Goal: Task Accomplishment & Management: Manage account settings

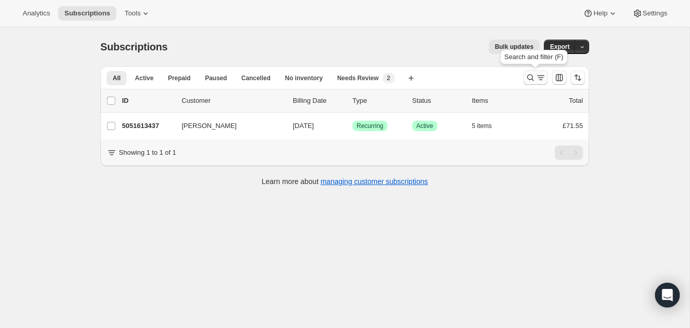
click at [530, 73] on icon "Search and filter results" at bounding box center [530, 78] width 10 height 10
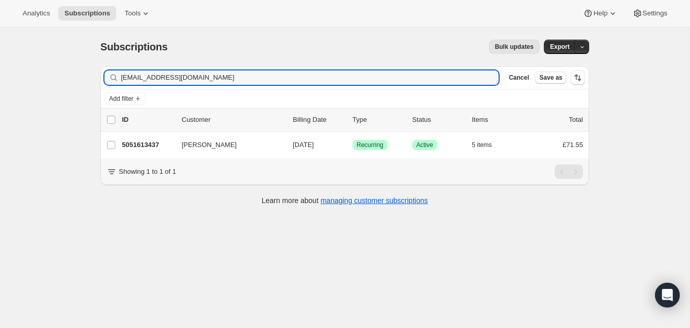
drag, startPoint x: 208, startPoint y: 80, endPoint x: 137, endPoint y: 61, distance: 73.0
click at [115, 70] on div "[EMAIL_ADDRESS][DOMAIN_NAME] Clear" at bounding box center [301, 77] width 394 height 14
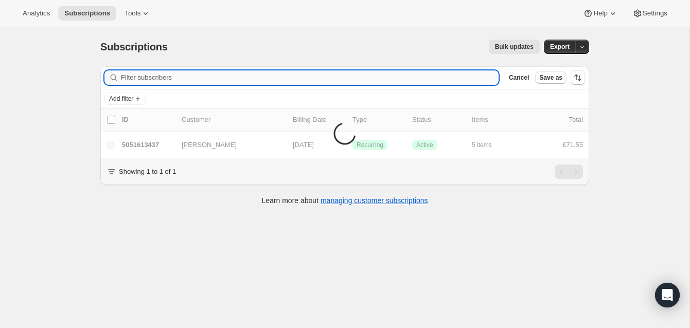
click at [141, 77] on input "Filter subscribers" at bounding box center [309, 77] width 377 height 14
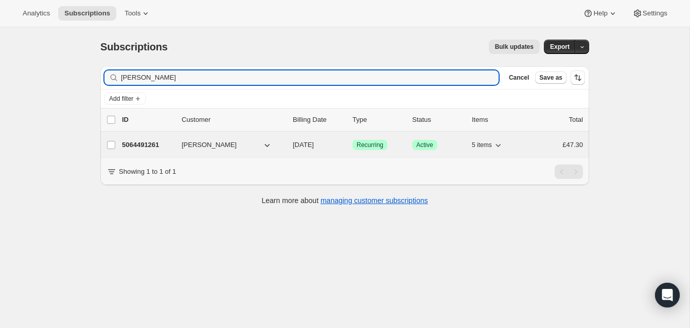
type input "[PERSON_NAME]"
click at [148, 142] on p "5064491261" at bounding box center [147, 145] width 51 height 10
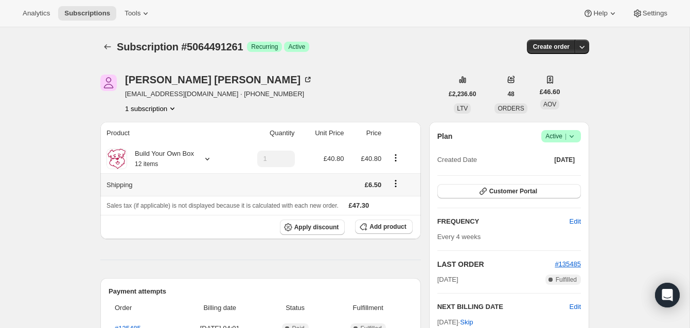
click at [397, 183] on icon "Shipping actions" at bounding box center [395, 183] width 10 height 10
click at [392, 202] on span "Edit shipping rate" at bounding box center [394, 204] width 51 height 8
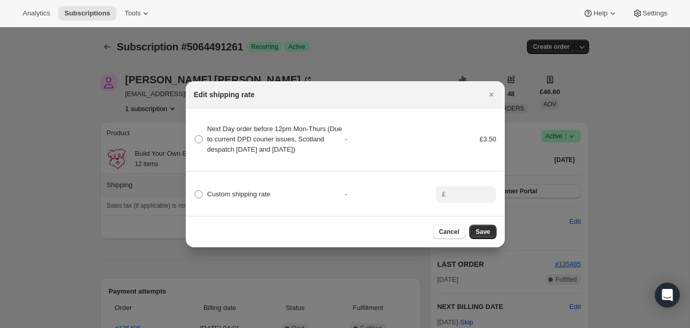
drag, startPoint x: 200, startPoint y: 140, endPoint x: 255, endPoint y: 163, distance: 60.0
click at [200, 140] on span ":rdj:" at bounding box center [198, 139] width 8 height 8
click at [195, 136] on Wednesday\) "Next Day order before 12pm Mon-Thurs (Due to current DPD courier issues, Scotla…" at bounding box center [194, 135] width 1 height 1
radio Wednesday\) "true"
click at [480, 234] on span "Save" at bounding box center [482, 232] width 14 height 8
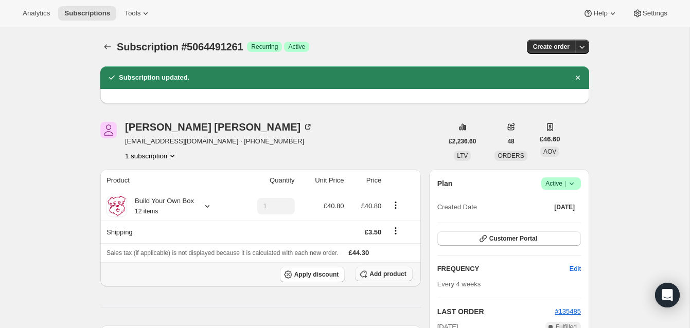
scroll to position [7, 0]
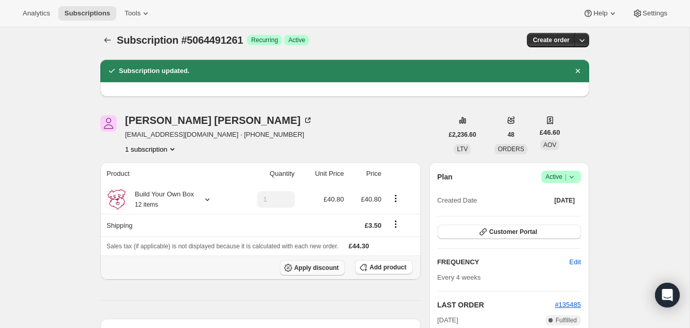
click at [331, 264] on button "Apply discount" at bounding box center [312, 267] width 65 height 15
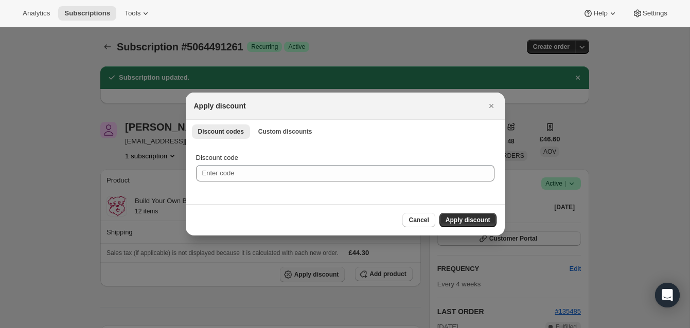
scroll to position [5, 0]
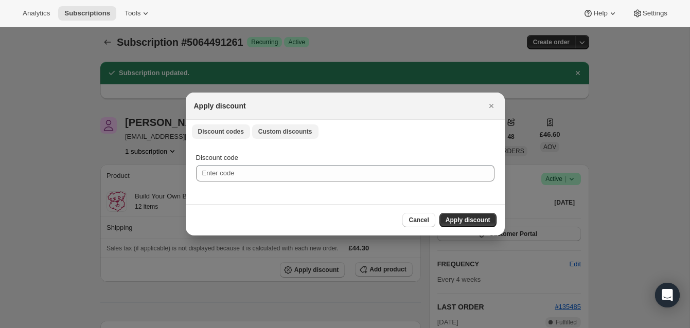
click at [277, 129] on span "Custom discounts" at bounding box center [285, 132] width 54 height 8
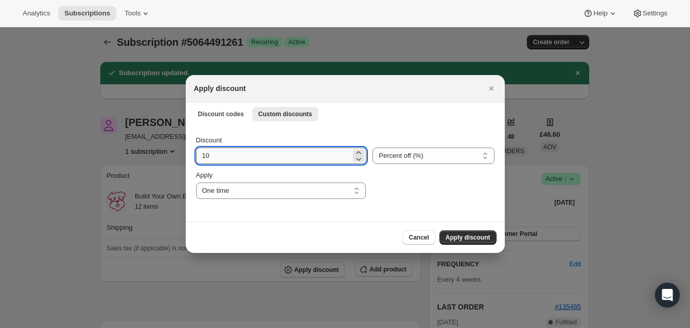
click at [217, 155] on input "10" at bounding box center [273, 156] width 155 height 16
type input "100"
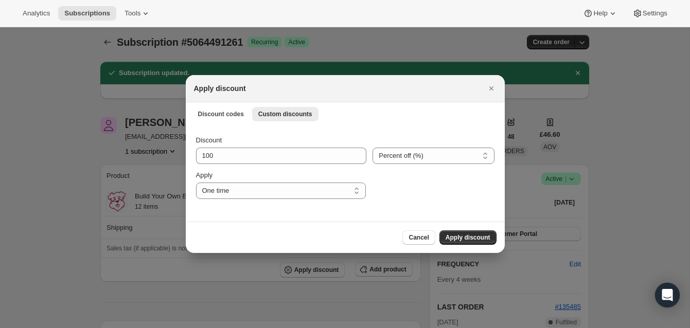
click at [469, 235] on span "Apply discount" at bounding box center [467, 237] width 45 height 8
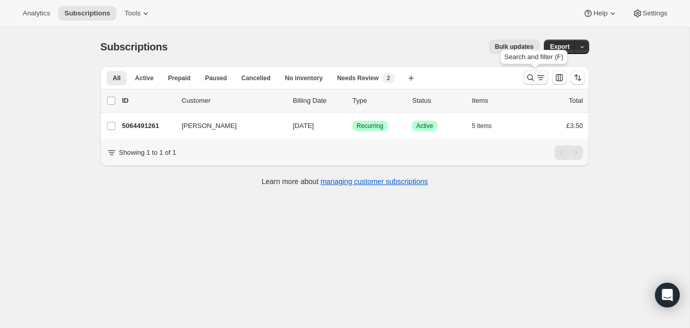
click at [531, 75] on icon "Search and filter results" at bounding box center [530, 78] width 10 height 10
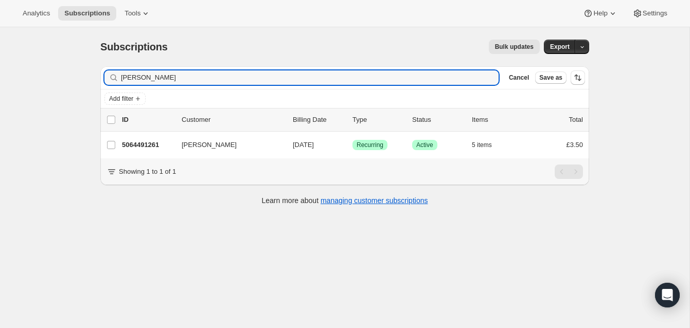
drag, startPoint x: 146, startPoint y: 78, endPoint x: 87, endPoint y: 78, distance: 59.1
click at [87, 78] on div "Subscriptions. This page is ready Subscriptions Bulk updates More actions Bulk …" at bounding box center [344, 191] width 689 height 328
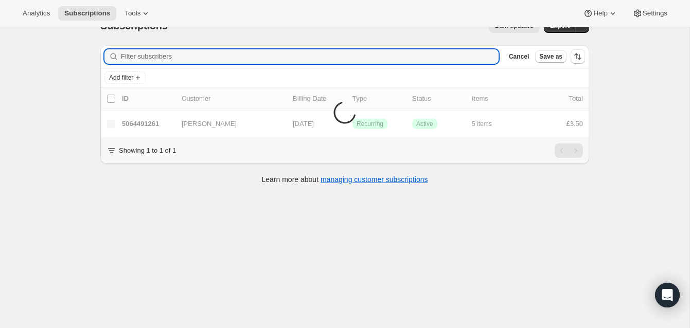
scroll to position [27, 0]
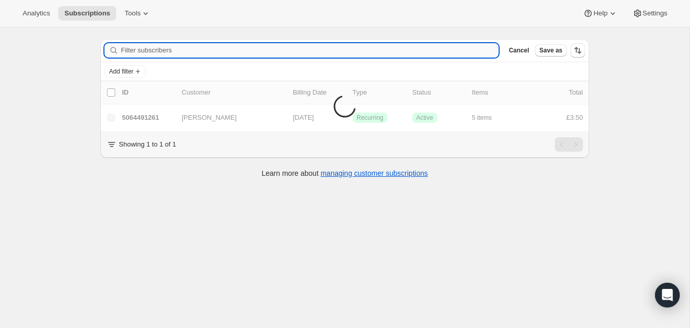
click at [139, 50] on input "Filter subscribers" at bounding box center [309, 50] width 377 height 14
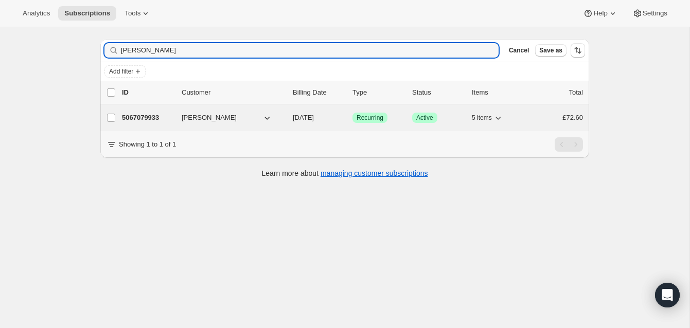
type input "Kay Walters"
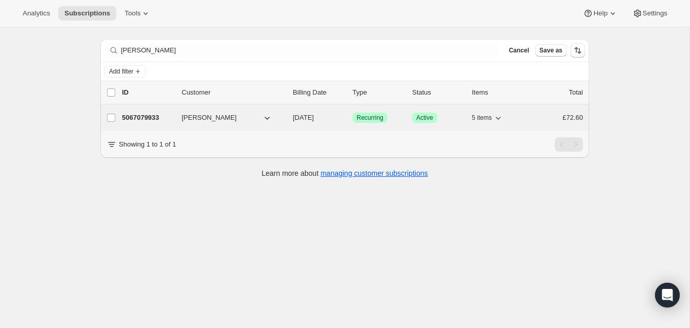
click at [150, 114] on p "5067079933" at bounding box center [147, 118] width 51 height 10
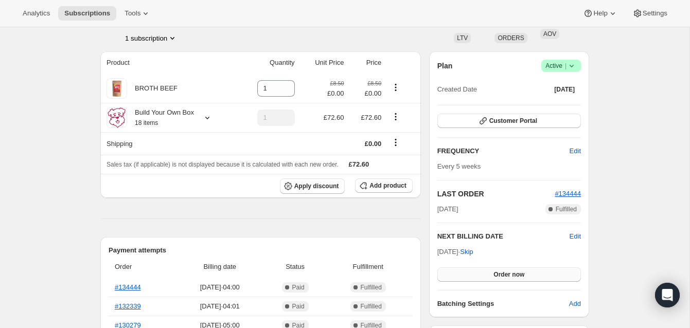
scroll to position [76, 0]
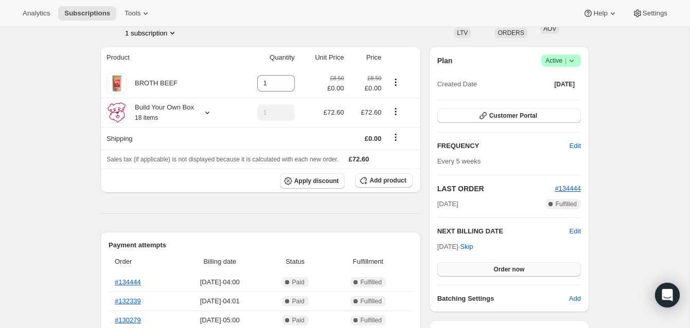
click at [505, 265] on span "Order now" at bounding box center [508, 269] width 31 height 8
click at [505, 265] on span "Click to confirm" at bounding box center [508, 269] width 47 height 8
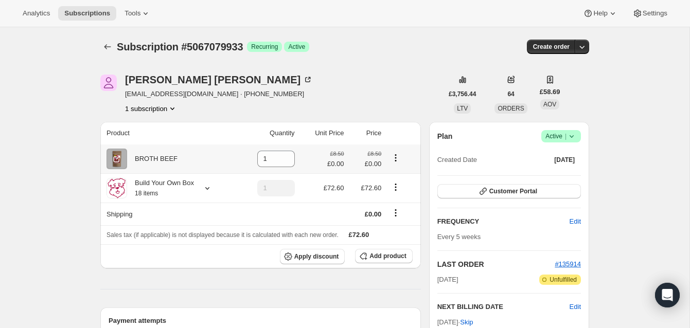
click at [397, 158] on icon "Product actions" at bounding box center [396, 158] width 2 height 2
click at [388, 178] on span "Remove" at bounding box center [388, 178] width 25 height 8
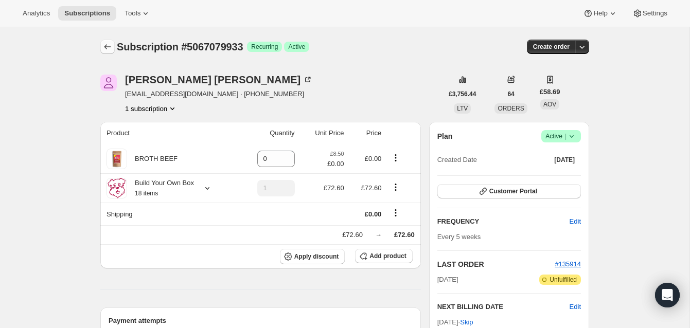
click at [105, 44] on icon "Subscriptions" at bounding box center [107, 47] width 10 height 10
type input "1"
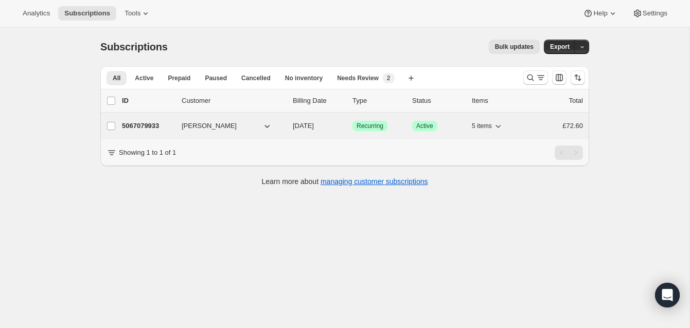
click at [156, 124] on p "5067079933" at bounding box center [147, 126] width 51 height 10
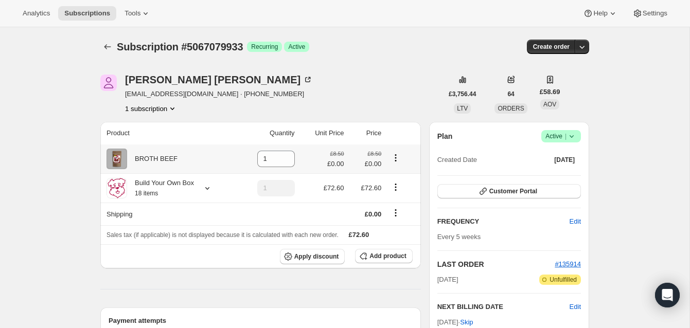
click at [396, 157] on icon "Product actions" at bounding box center [395, 158] width 10 height 10
click at [395, 174] on span "Remove" at bounding box center [388, 178] width 25 height 8
type input "0"
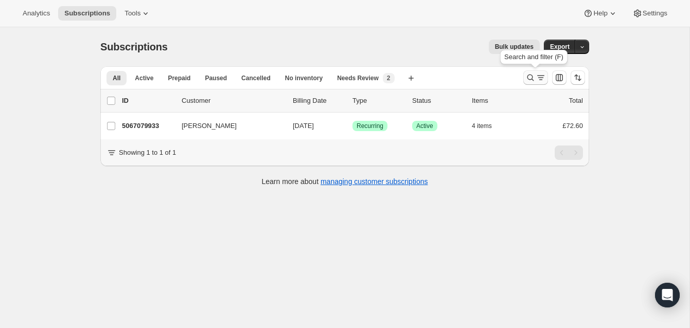
click at [528, 74] on icon "Search and filter results" at bounding box center [530, 78] width 10 height 10
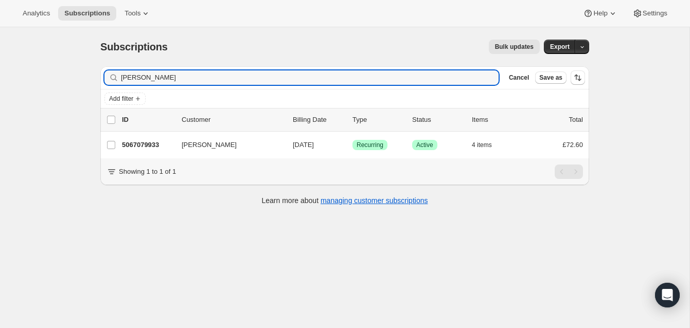
drag, startPoint x: 159, startPoint y: 79, endPoint x: 104, endPoint y: 75, distance: 55.2
click at [103, 75] on div "Filter subscribers Kay Walters Clear Cancel Save as" at bounding box center [344, 77] width 489 height 23
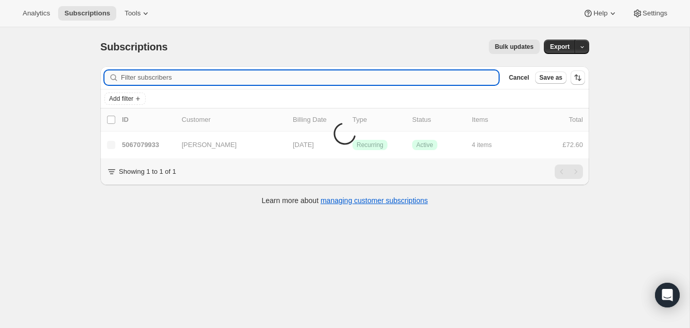
click at [141, 79] on input "Filter subscribers" at bounding box center [309, 77] width 377 height 14
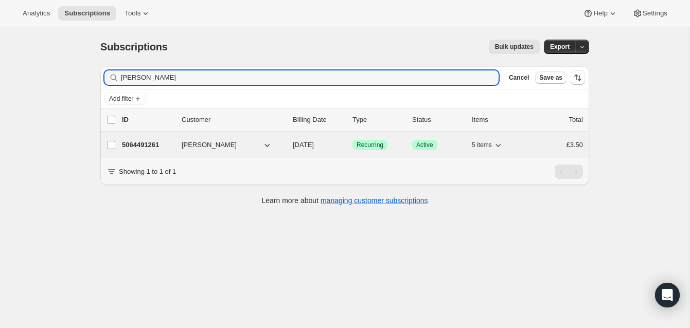
type input "[PERSON_NAME]"
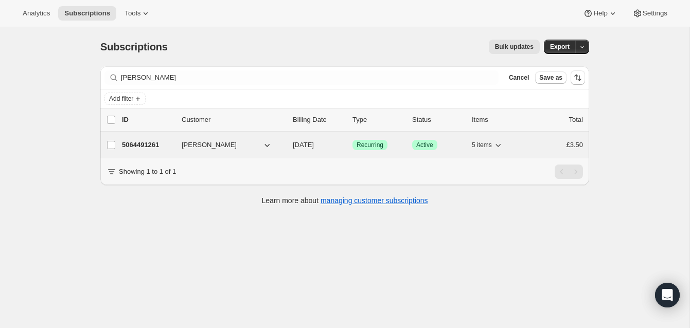
click at [154, 143] on p "5064491261" at bounding box center [147, 145] width 51 height 10
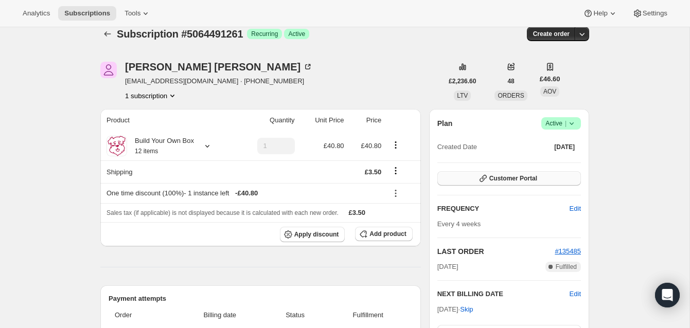
scroll to position [10, 0]
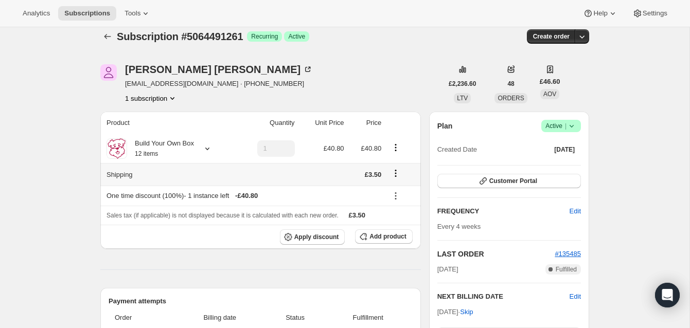
click at [397, 171] on icon "Shipping actions" at bounding box center [395, 173] width 10 height 10
click at [392, 192] on span "Edit shipping rate" at bounding box center [394, 194] width 51 height 8
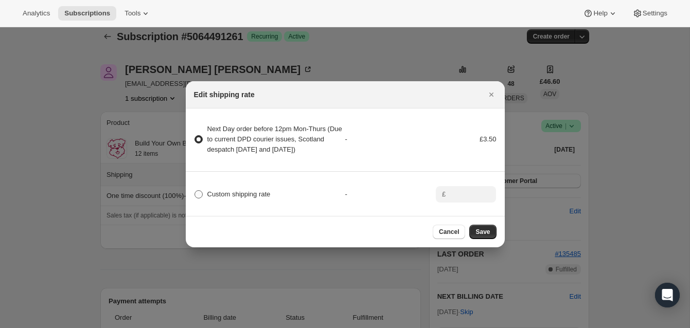
drag, startPoint x: 202, startPoint y: 199, endPoint x: 255, endPoint y: 204, distance: 52.7
click at [202, 199] on span ":rdl:" at bounding box center [198, 194] width 9 height 9
click at [195, 191] on input "Custom shipping rate" at bounding box center [194, 190] width 1 height 1
radio input "true"
radio Wednesday\) "false"
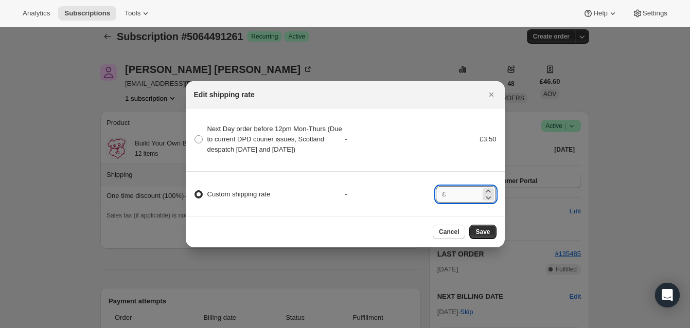
click at [452, 199] on input ":rdl:" at bounding box center [464, 194] width 32 height 16
type input "0.00"
click at [488, 233] on span "Save" at bounding box center [482, 232] width 14 height 8
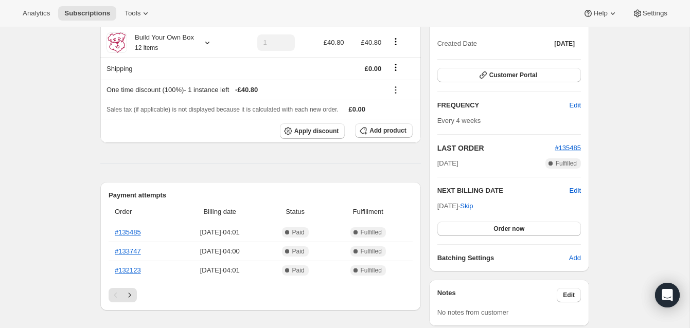
scroll to position [171, 0]
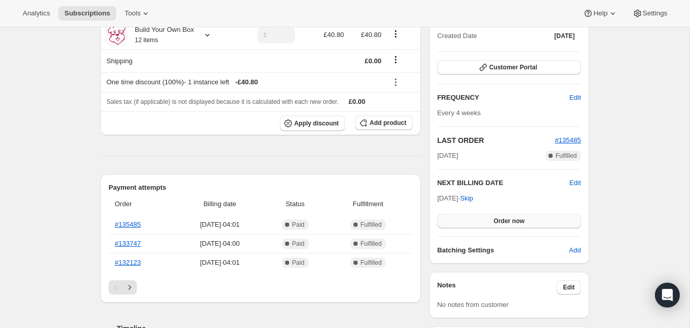
click at [491, 217] on button "Order now" at bounding box center [508, 221] width 143 height 14
click at [492, 217] on span "Click to confirm" at bounding box center [508, 221] width 47 height 8
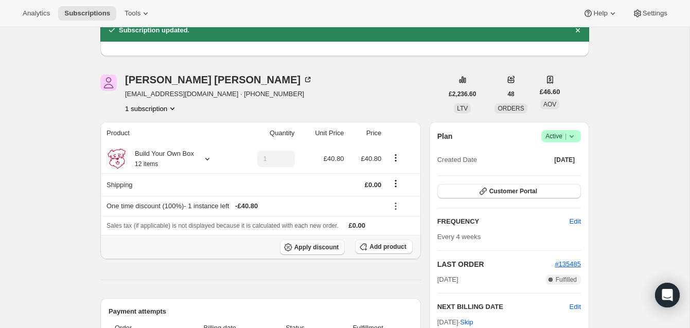
scroll to position [0, 0]
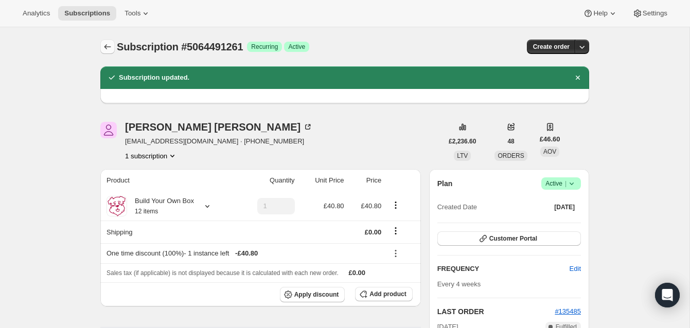
click at [105, 44] on icon "Subscriptions" at bounding box center [107, 47] width 10 height 10
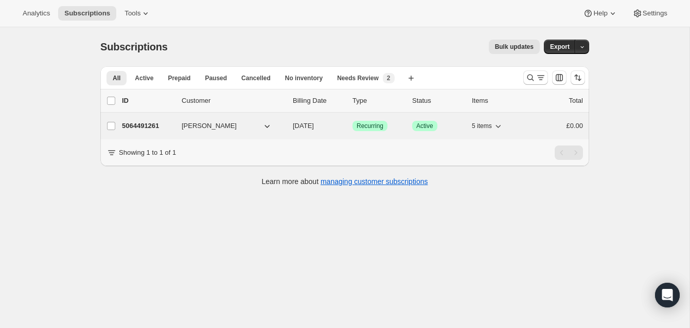
click at [154, 123] on p "5064491261" at bounding box center [147, 126] width 51 height 10
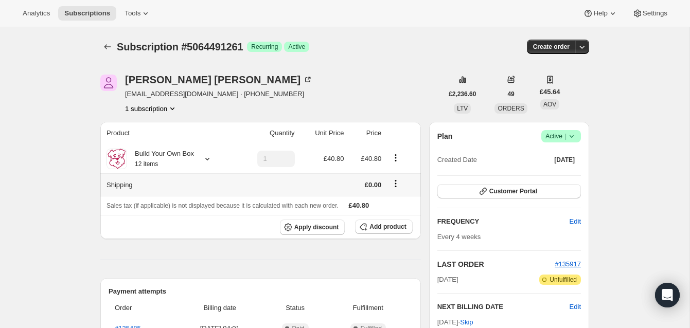
click at [395, 184] on icon "Shipping actions" at bounding box center [396, 184] width 2 height 2
click at [393, 202] on span "Edit shipping rate" at bounding box center [394, 204] width 51 height 8
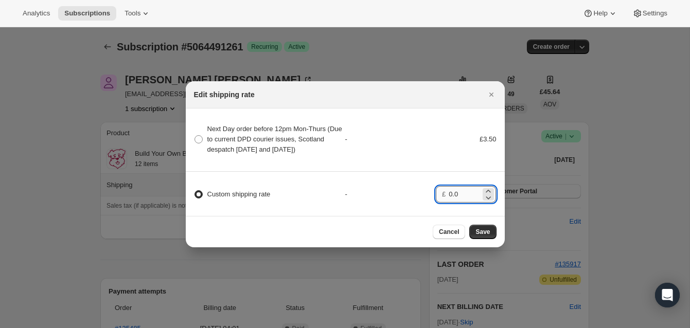
drag, startPoint x: 450, startPoint y: 200, endPoint x: 461, endPoint y: 199, distance: 11.4
click at [461, 199] on input "0.0" at bounding box center [464, 194] width 32 height 16
type input "3.00"
click at [487, 234] on span "Save" at bounding box center [482, 232] width 14 height 8
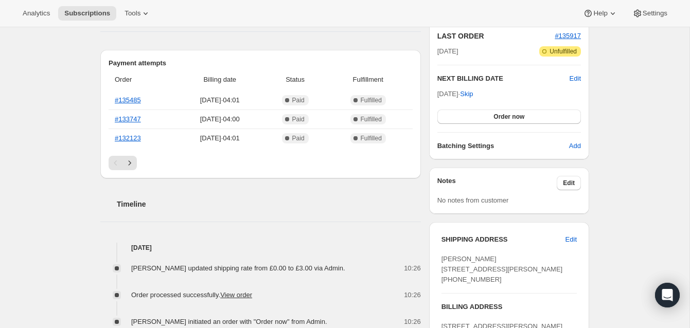
scroll to position [310, 0]
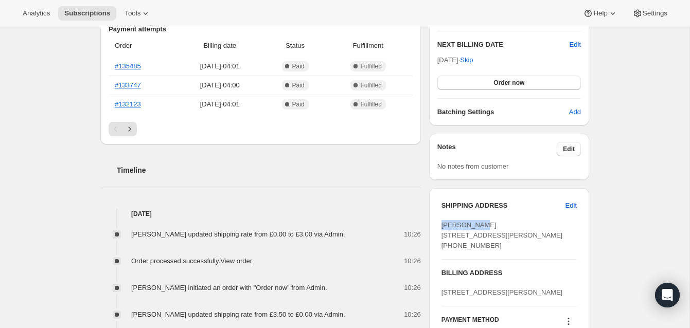
drag, startPoint x: 484, startPoint y: 223, endPoint x: 435, endPoint y: 224, distance: 49.9
click at [433, 224] on div "SHIPPING ADDRESS Edit Zoe Reavill 13 Steele Avenue Greenhithe ENG, DA9 9PQ Unit…" at bounding box center [509, 277] width 160 height 179
copy span "[PERSON_NAME]"
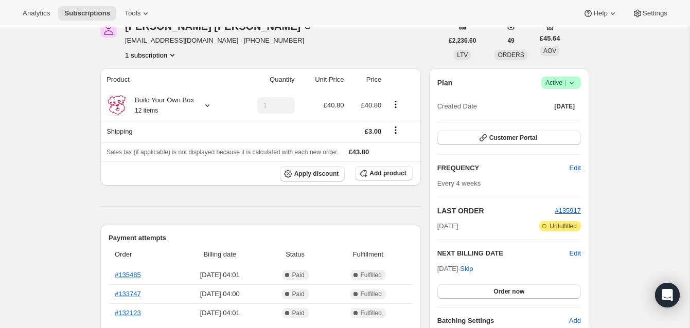
scroll to position [60, 0]
